Goal: Task Accomplishment & Management: Complete application form

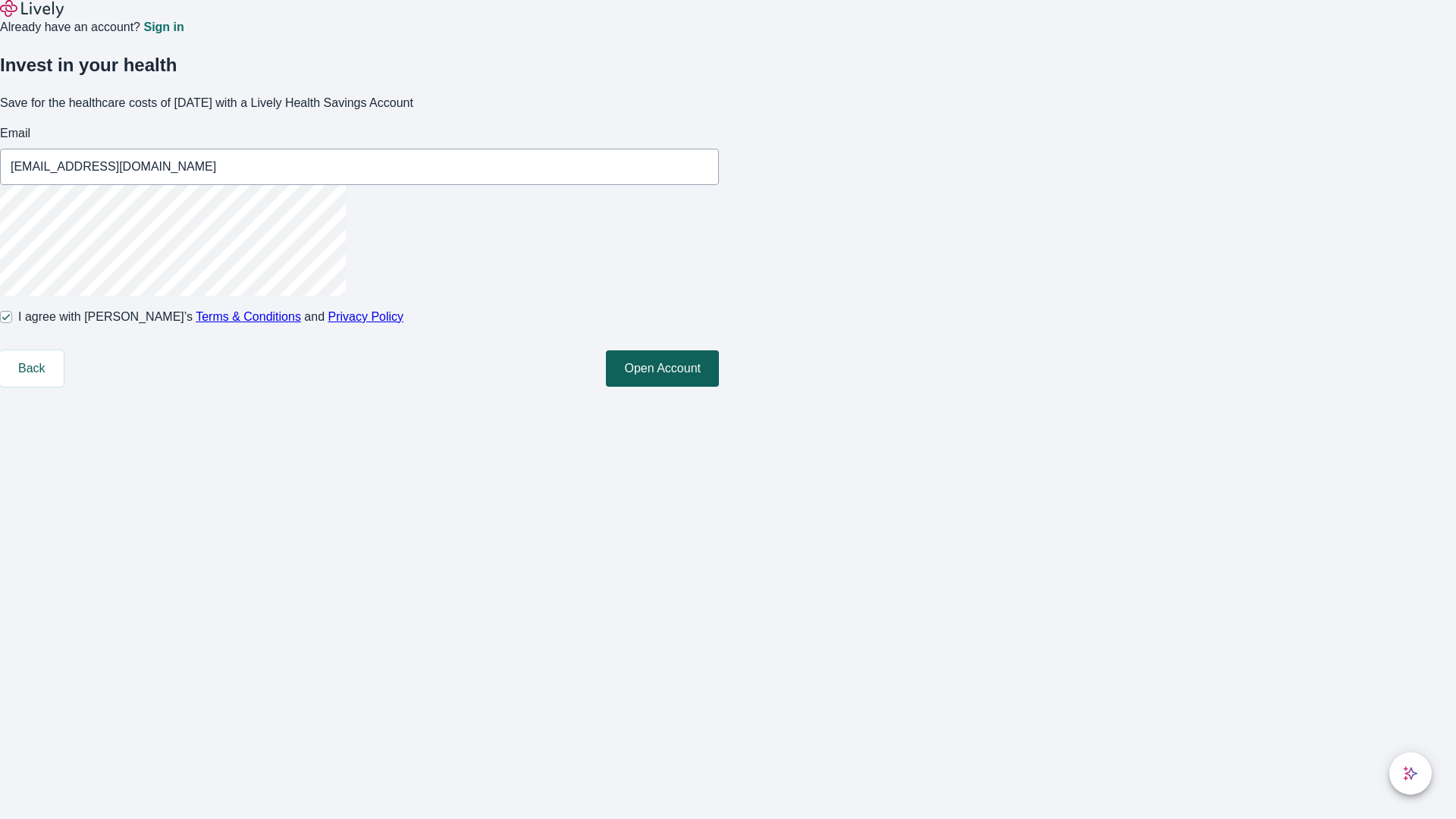
click at [718, 387] on button "Open Account" at bounding box center [662, 368] width 113 height 36
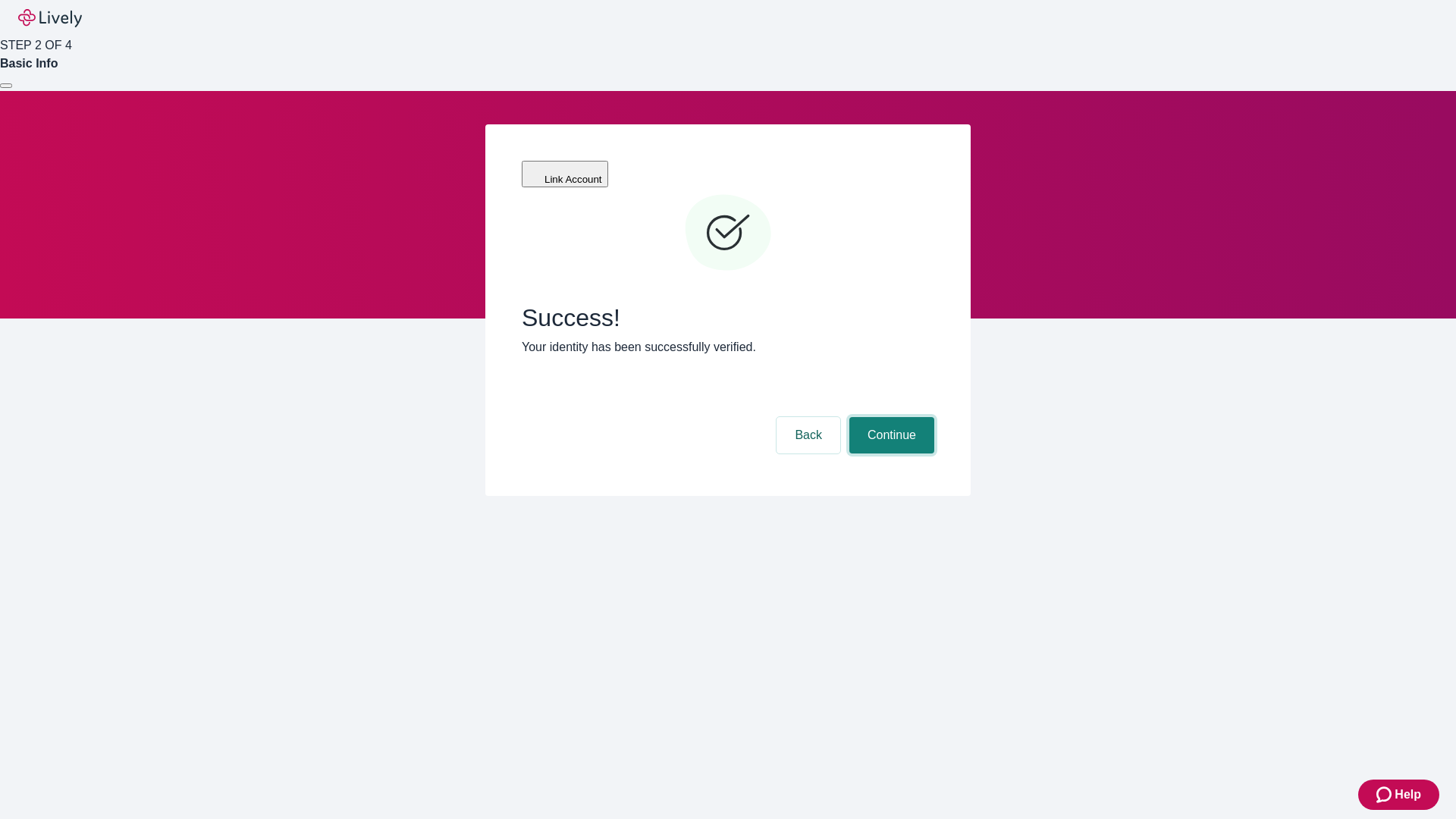
click at [889, 417] on button "Continue" at bounding box center [892, 435] width 85 height 36
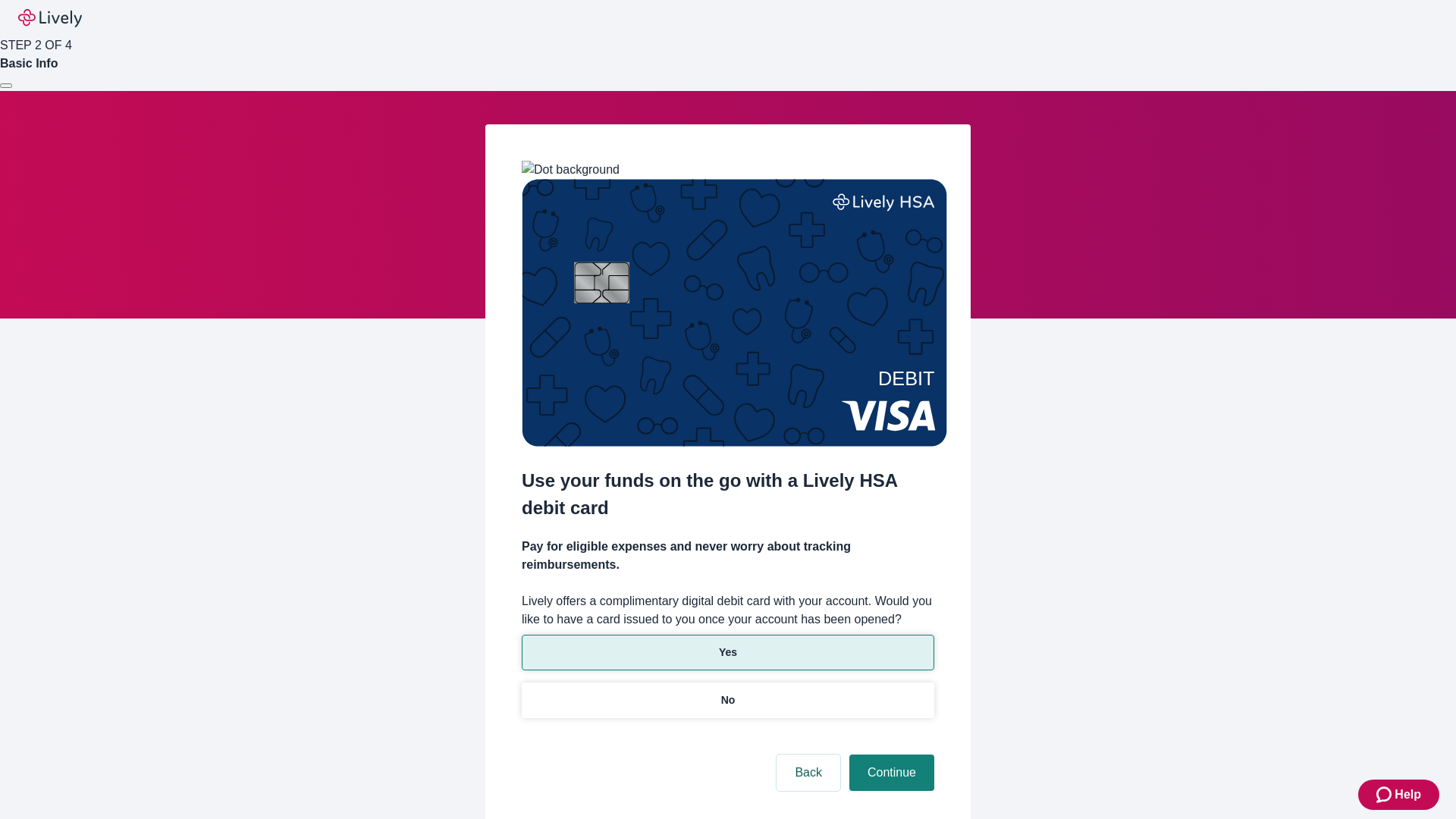
click at [727, 645] on p "Yes" at bounding box center [728, 652] width 18 height 16
click at [889, 755] on button "Continue" at bounding box center [892, 773] width 85 height 36
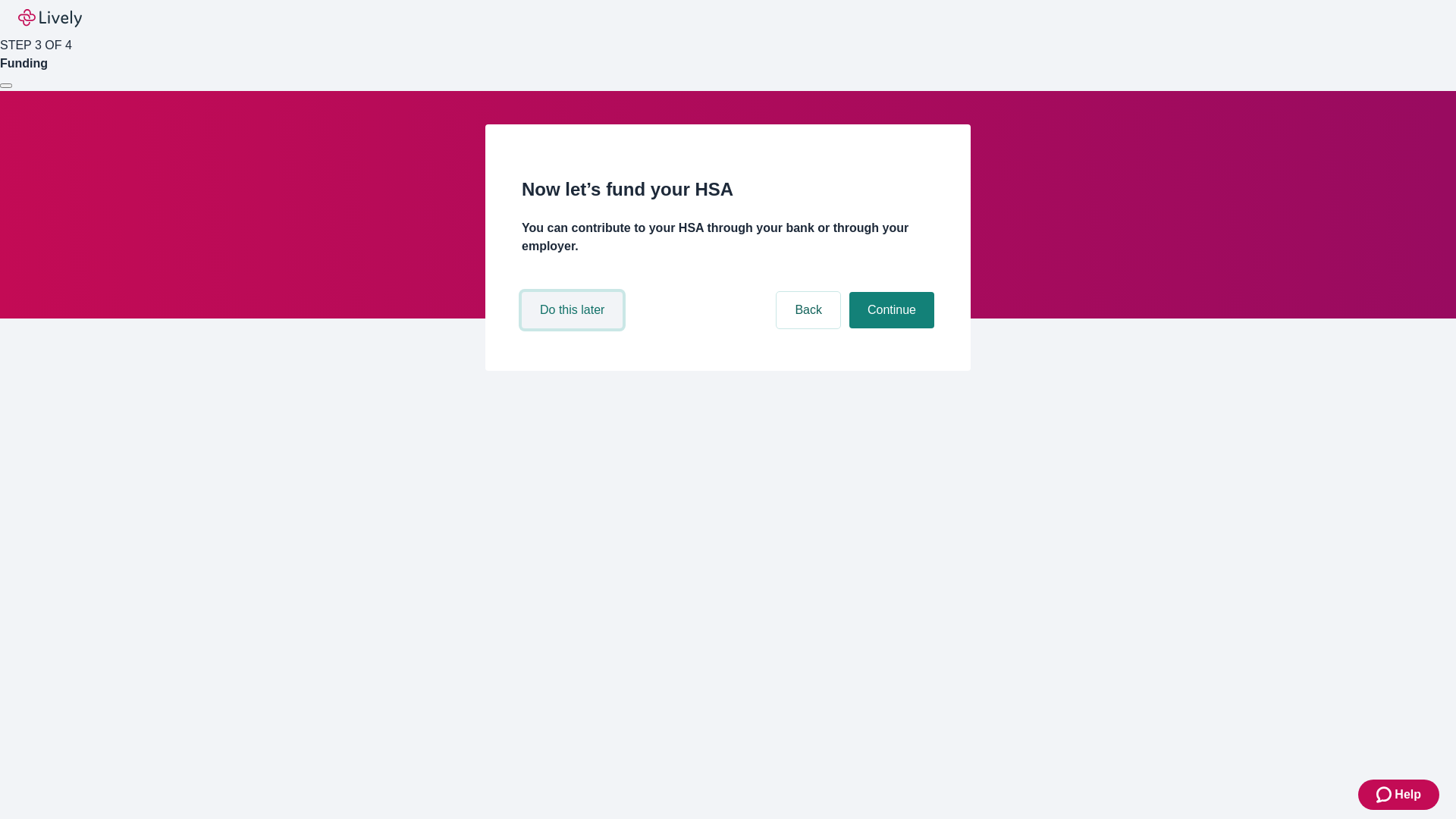
click at [574, 329] on button "Do this later" at bounding box center [572, 310] width 101 height 36
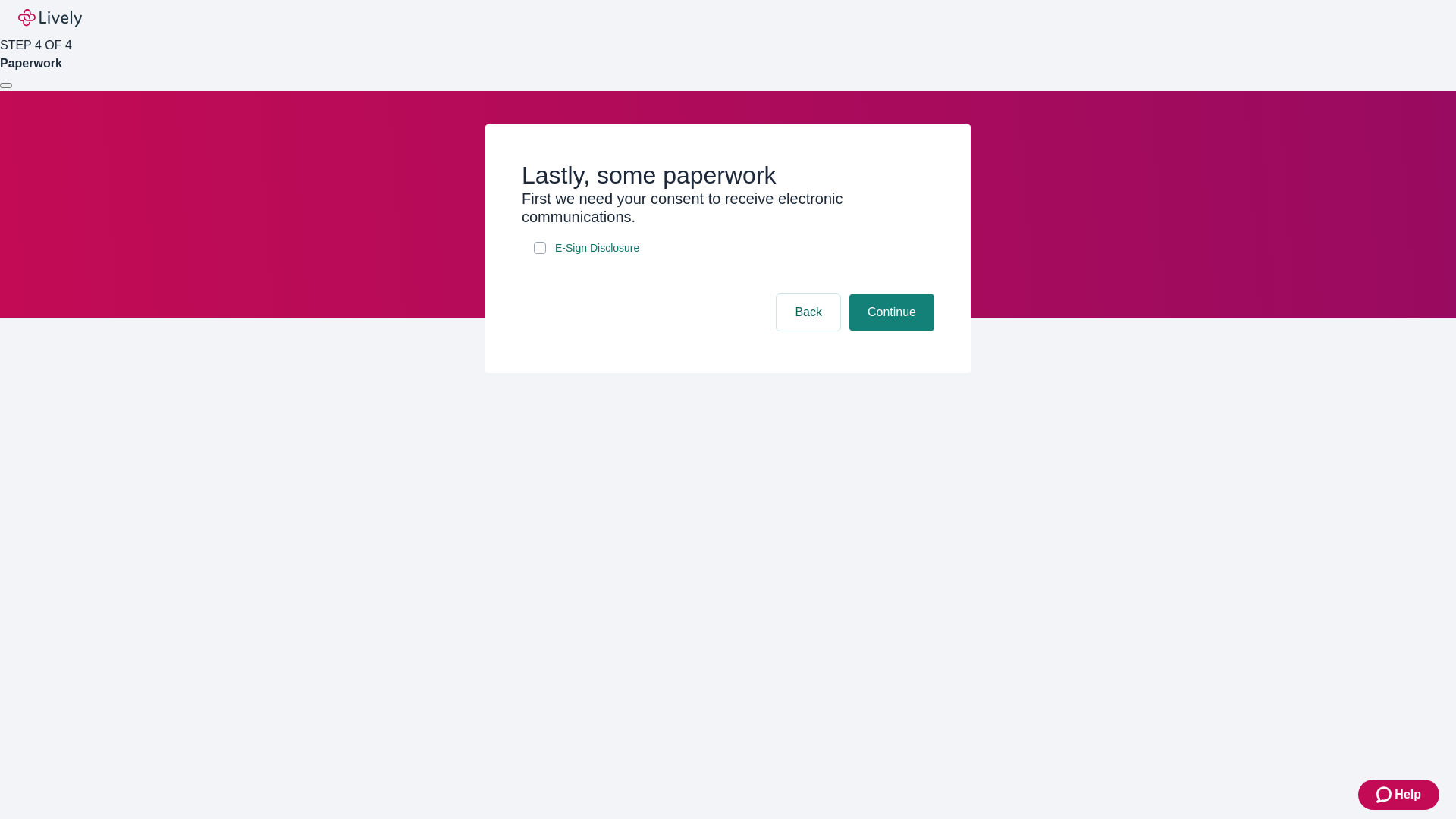
click at [540, 254] on input "E-Sign Disclosure" at bounding box center [540, 248] width 12 height 12
checkbox input "true"
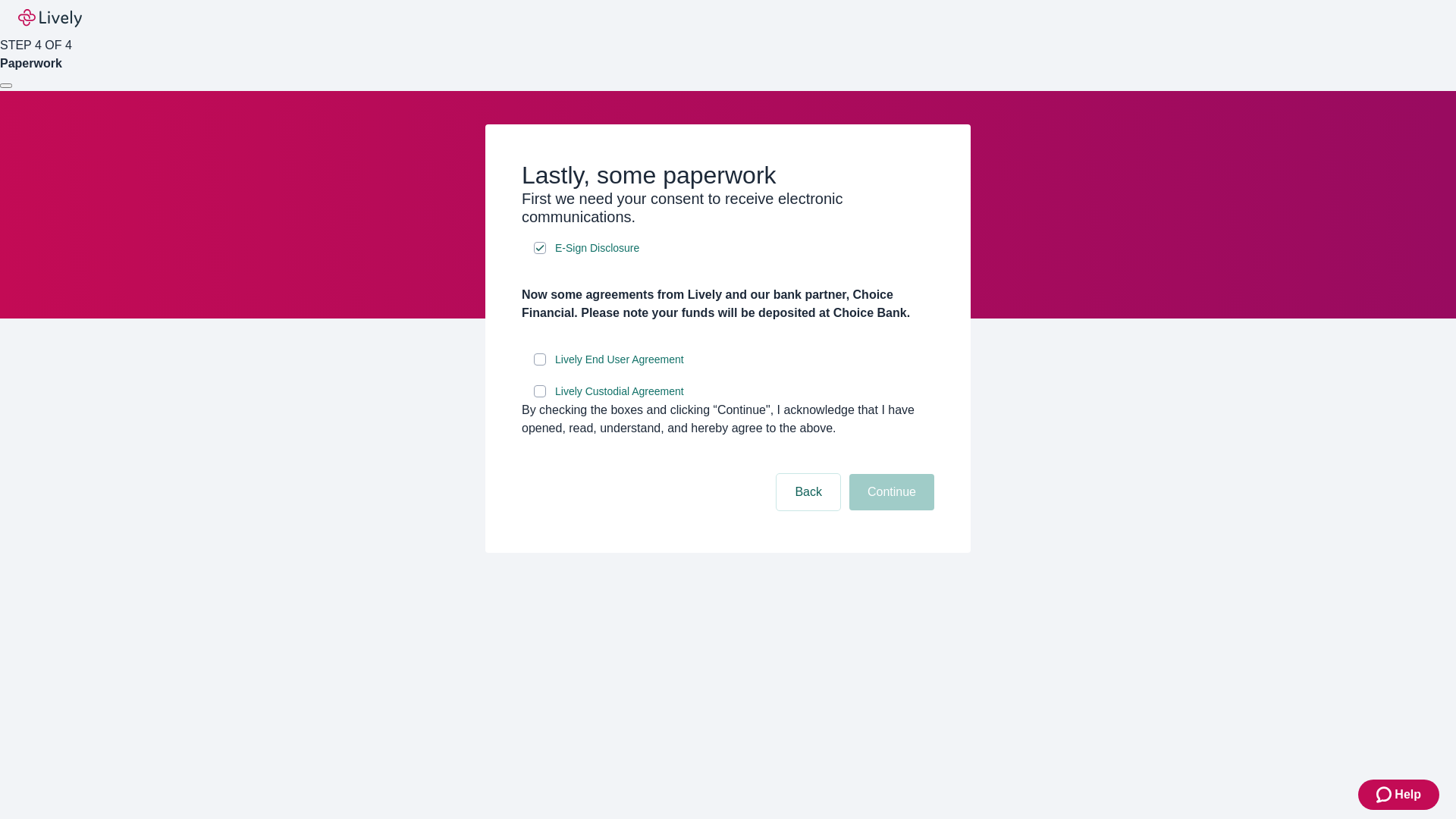
click at [540, 366] on input "Lively End User Agreement" at bounding box center [540, 359] width 12 height 12
checkbox input "true"
click at [540, 397] on input "Lively Custodial Agreement" at bounding box center [540, 392] width 12 height 12
checkbox input "true"
click at [889, 511] on button "Continue" at bounding box center [892, 492] width 85 height 36
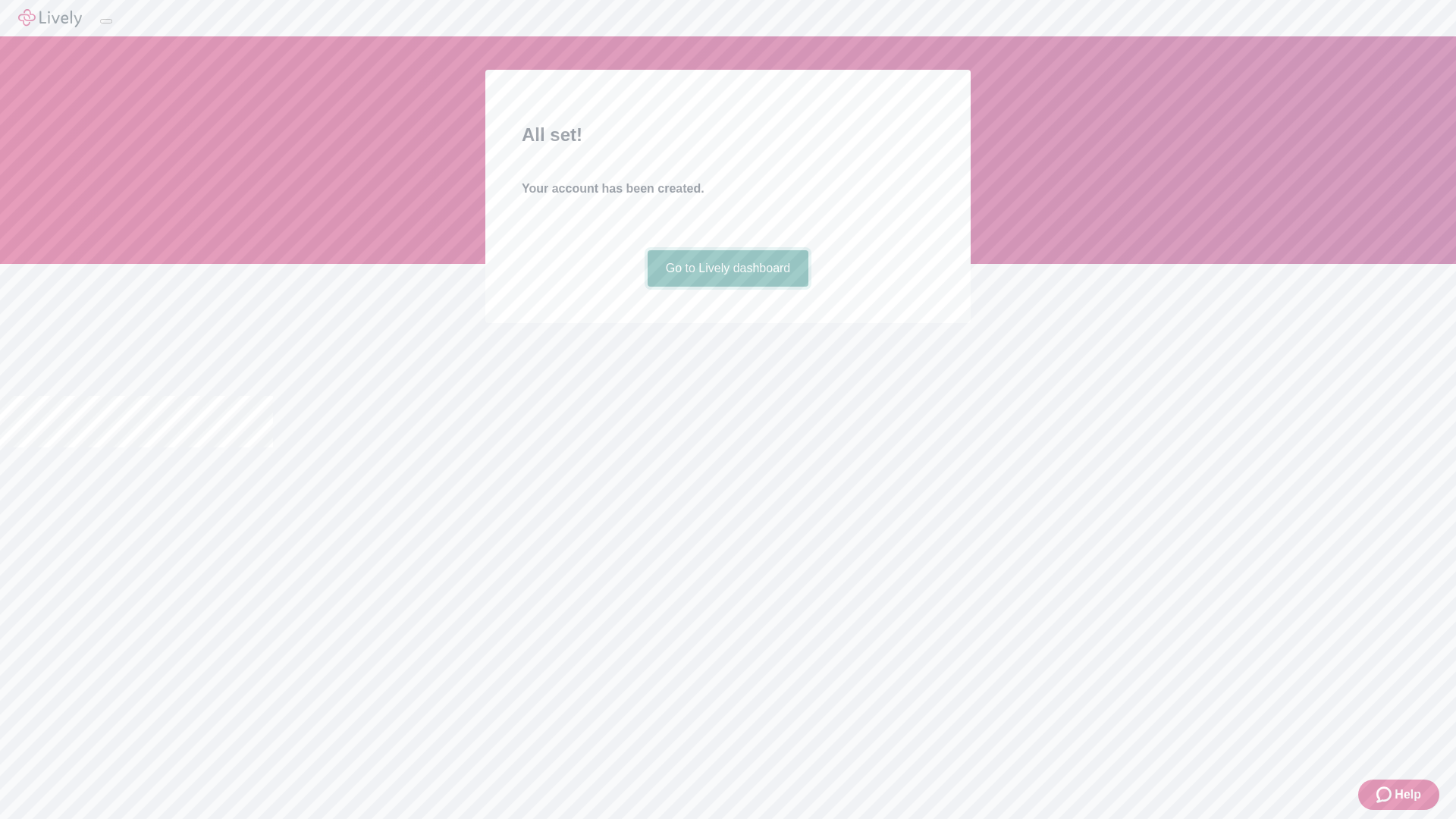
click at [727, 287] on link "Go to Lively dashboard" at bounding box center [728, 268] width 162 height 36
